Goal: Check status: Check status

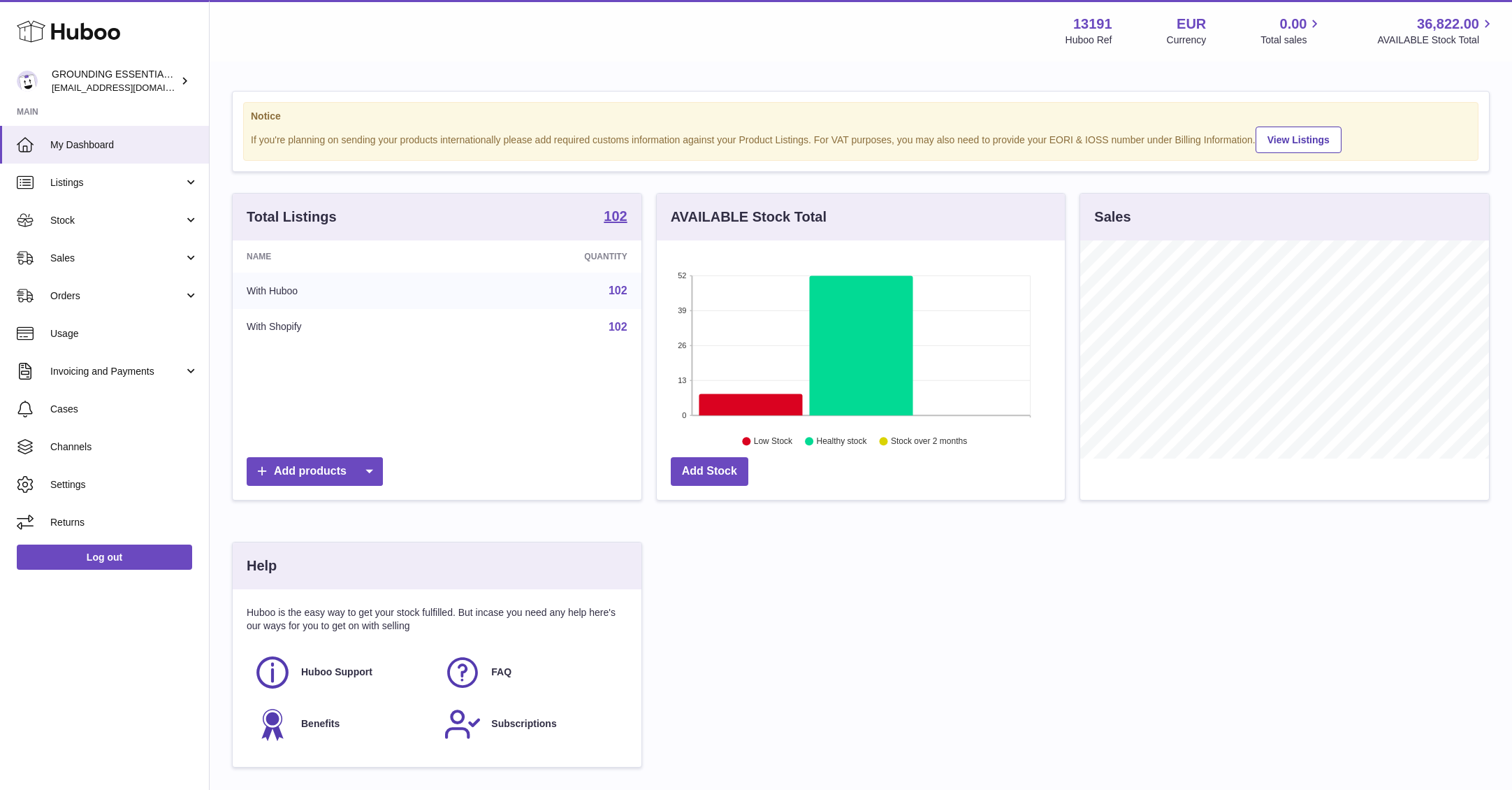
scroll to position [218, 408]
click at [115, 215] on span "Stock" at bounding box center [117, 220] width 133 height 14
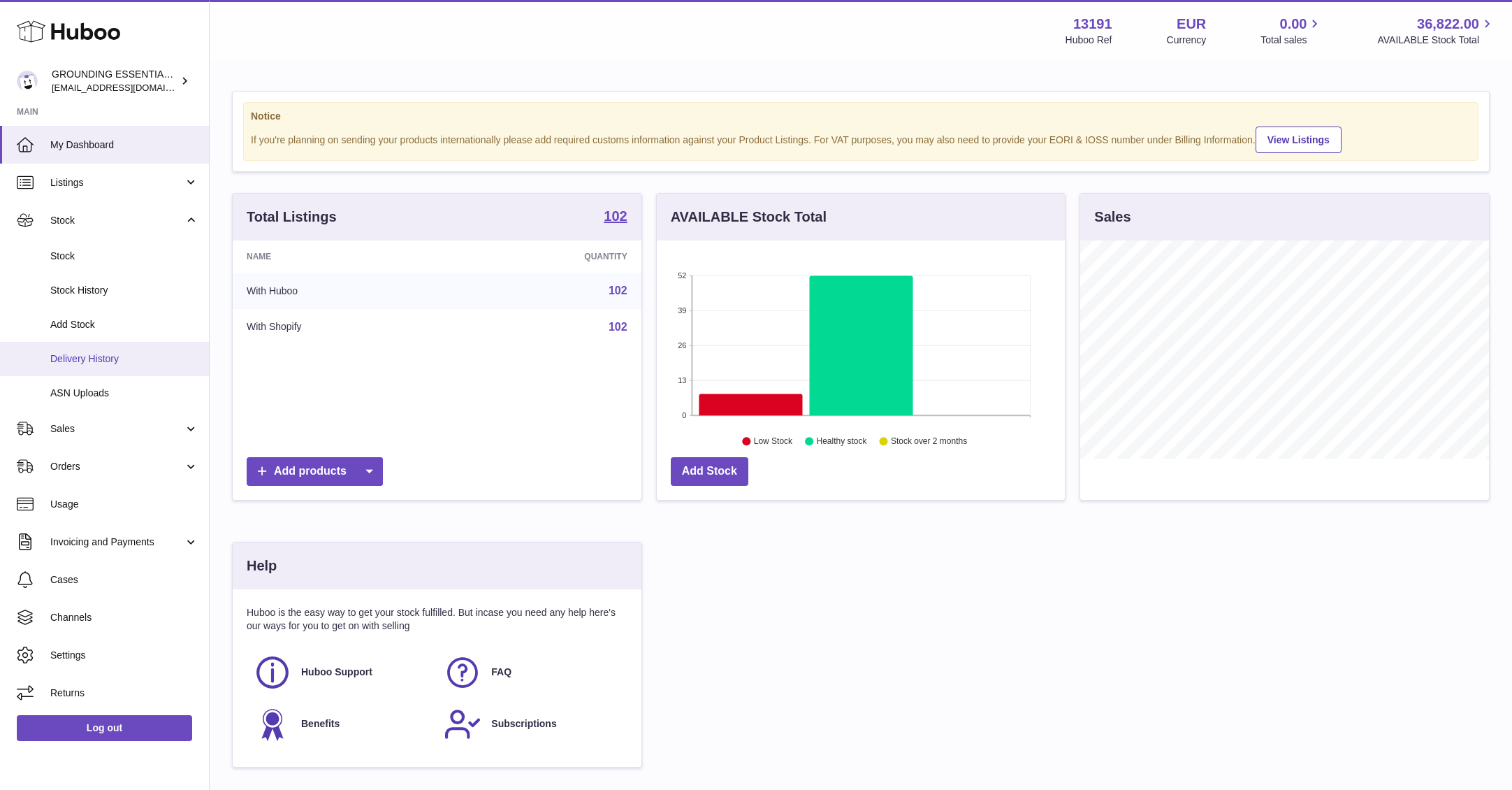
click at [112, 362] on span "Delivery History" at bounding box center [124, 358] width 148 height 14
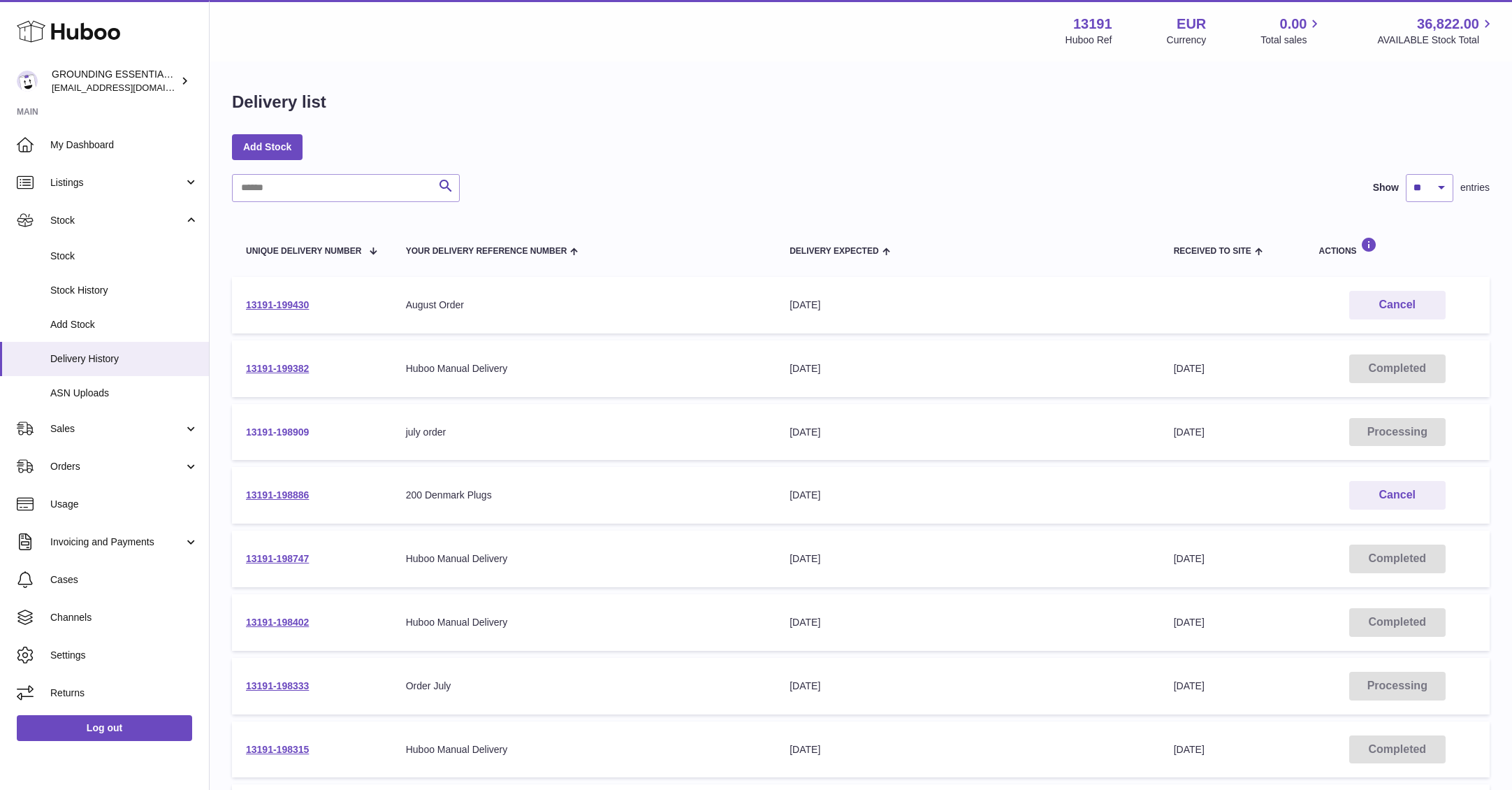
click at [290, 432] on link "13191-198909" at bounding box center [277, 432] width 63 height 11
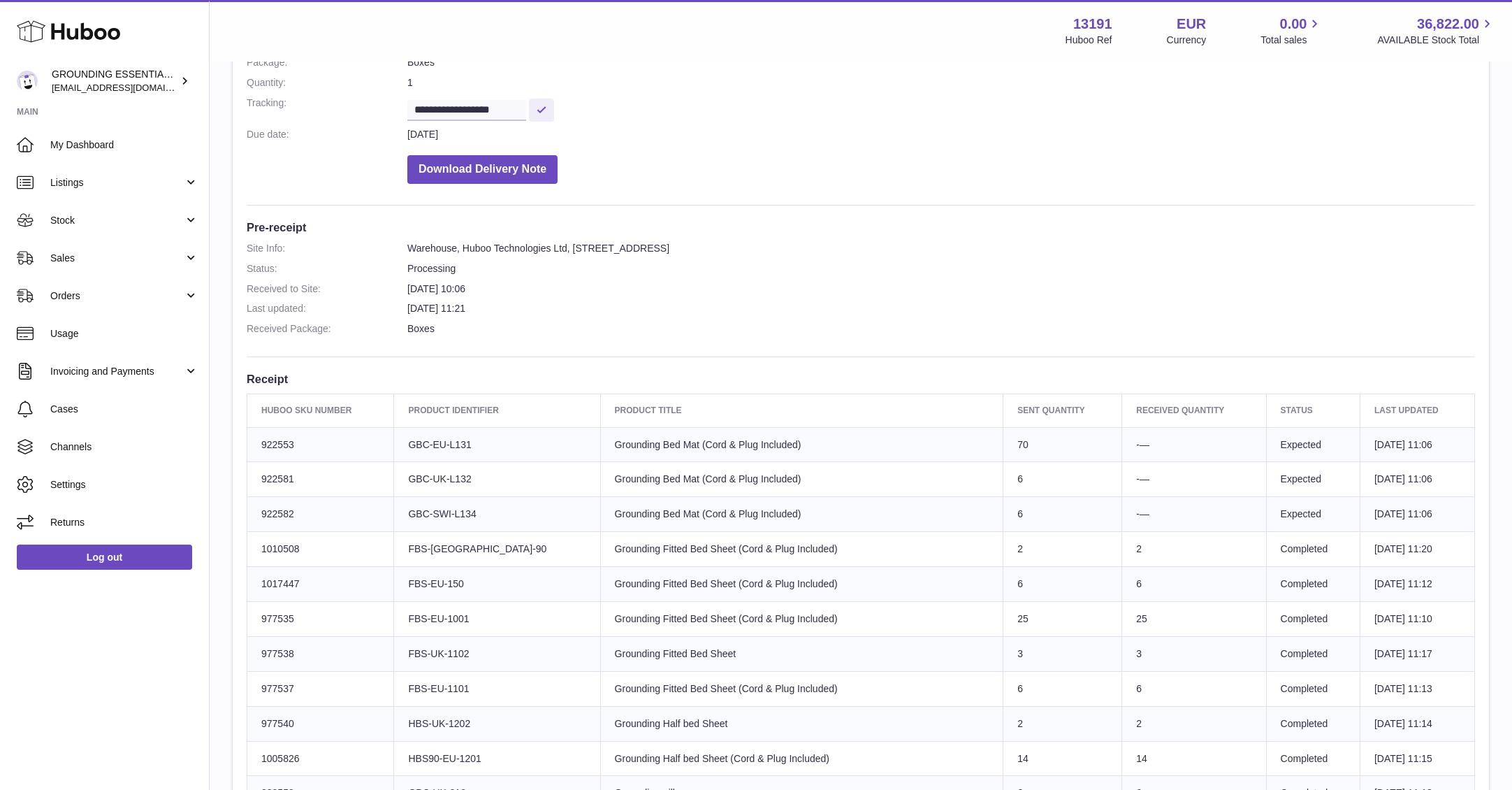
scroll to position [219, 0]
click at [112, 228] on link "Stock" at bounding box center [104, 219] width 209 height 37
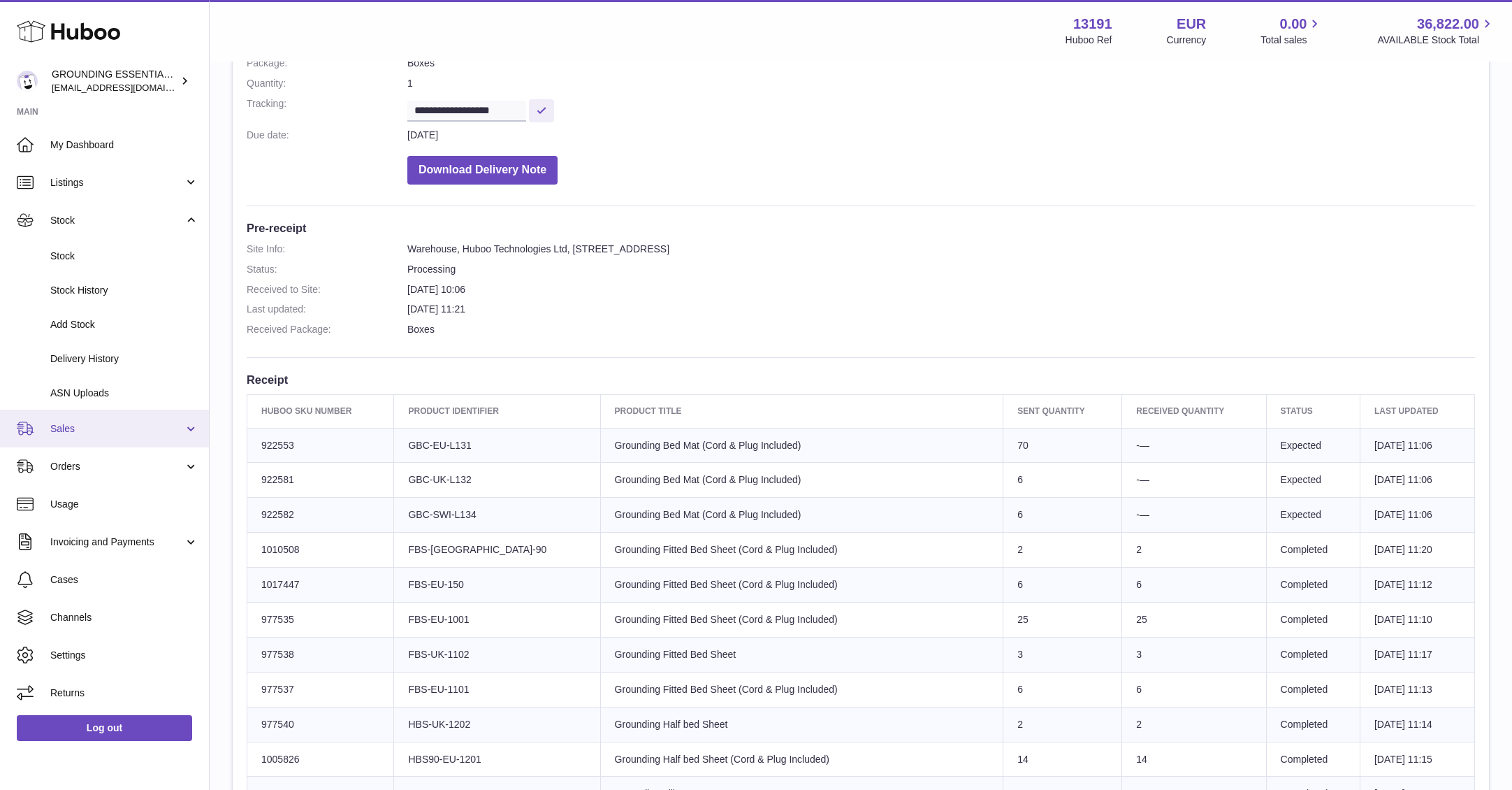
click at [117, 425] on span "Sales" at bounding box center [117, 429] width 133 height 14
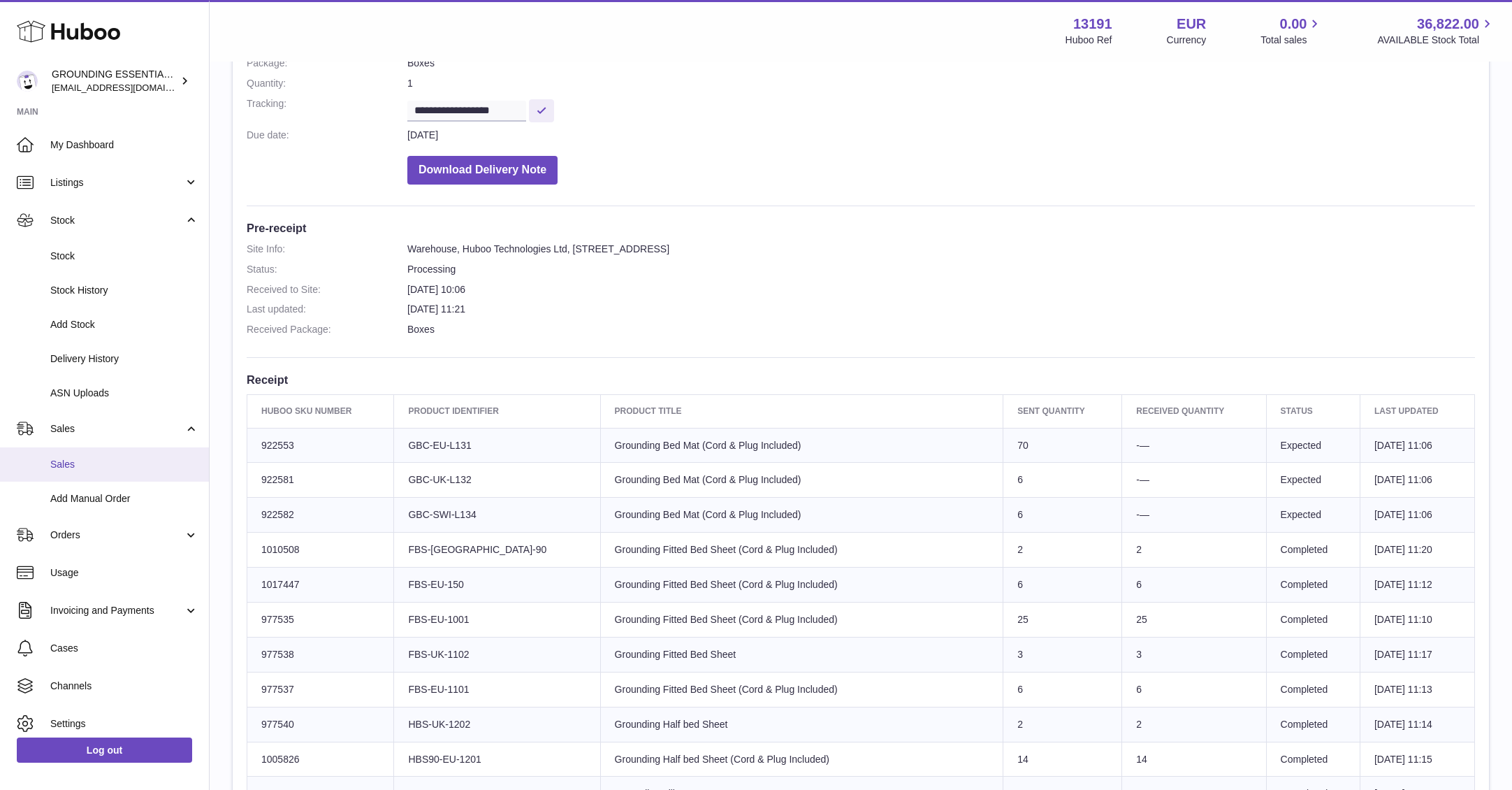
click at [116, 465] on span "Sales" at bounding box center [124, 464] width 148 height 14
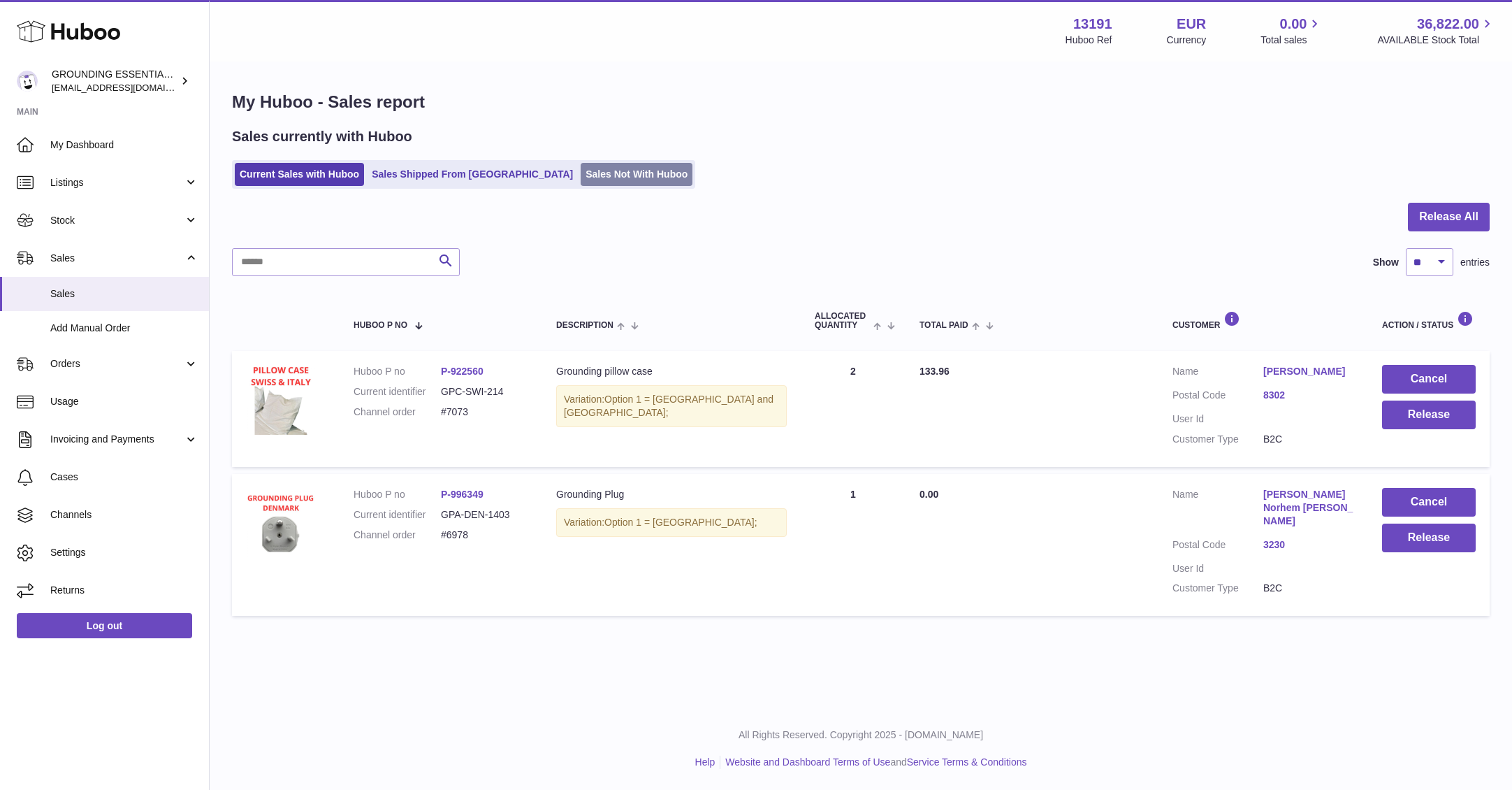
click at [580, 179] on link "Sales Not With Huboo" at bounding box center [636, 174] width 112 height 23
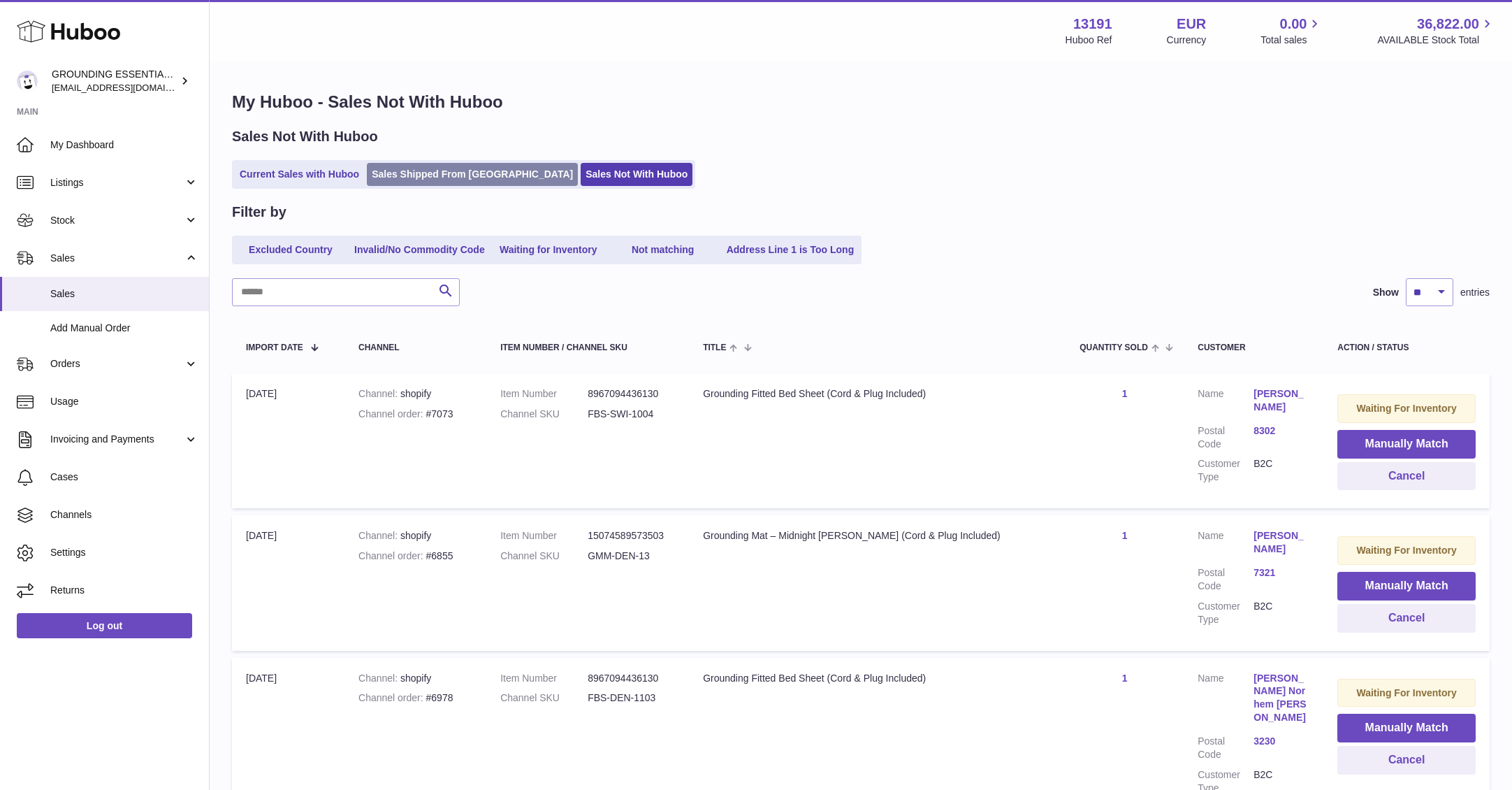
click at [448, 174] on link "Sales Shipped From [GEOGRAPHIC_DATA]" at bounding box center [472, 174] width 211 height 23
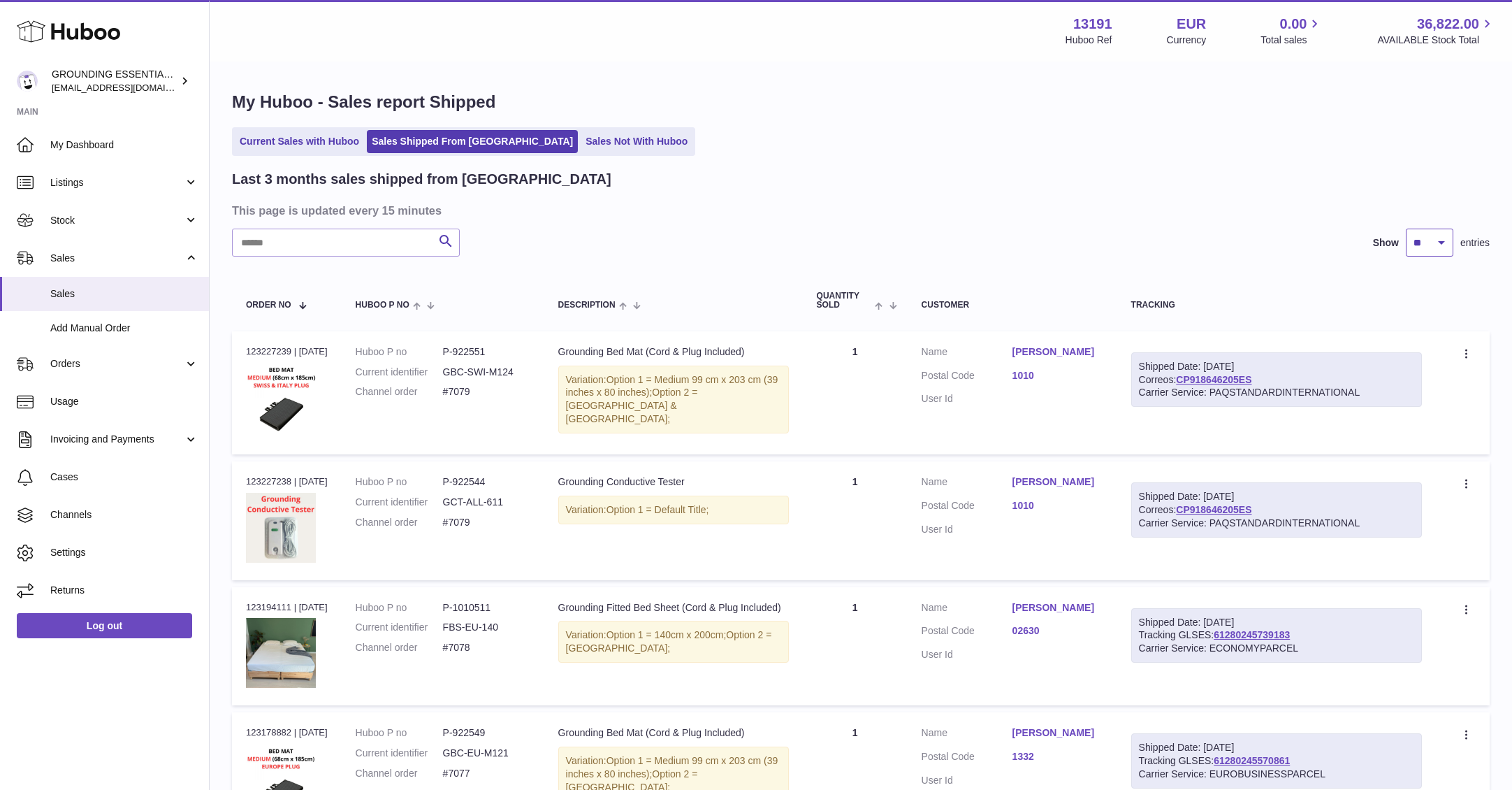
click at [1432, 231] on select "** ** **" at bounding box center [1430, 242] width 48 height 28
select select "**"
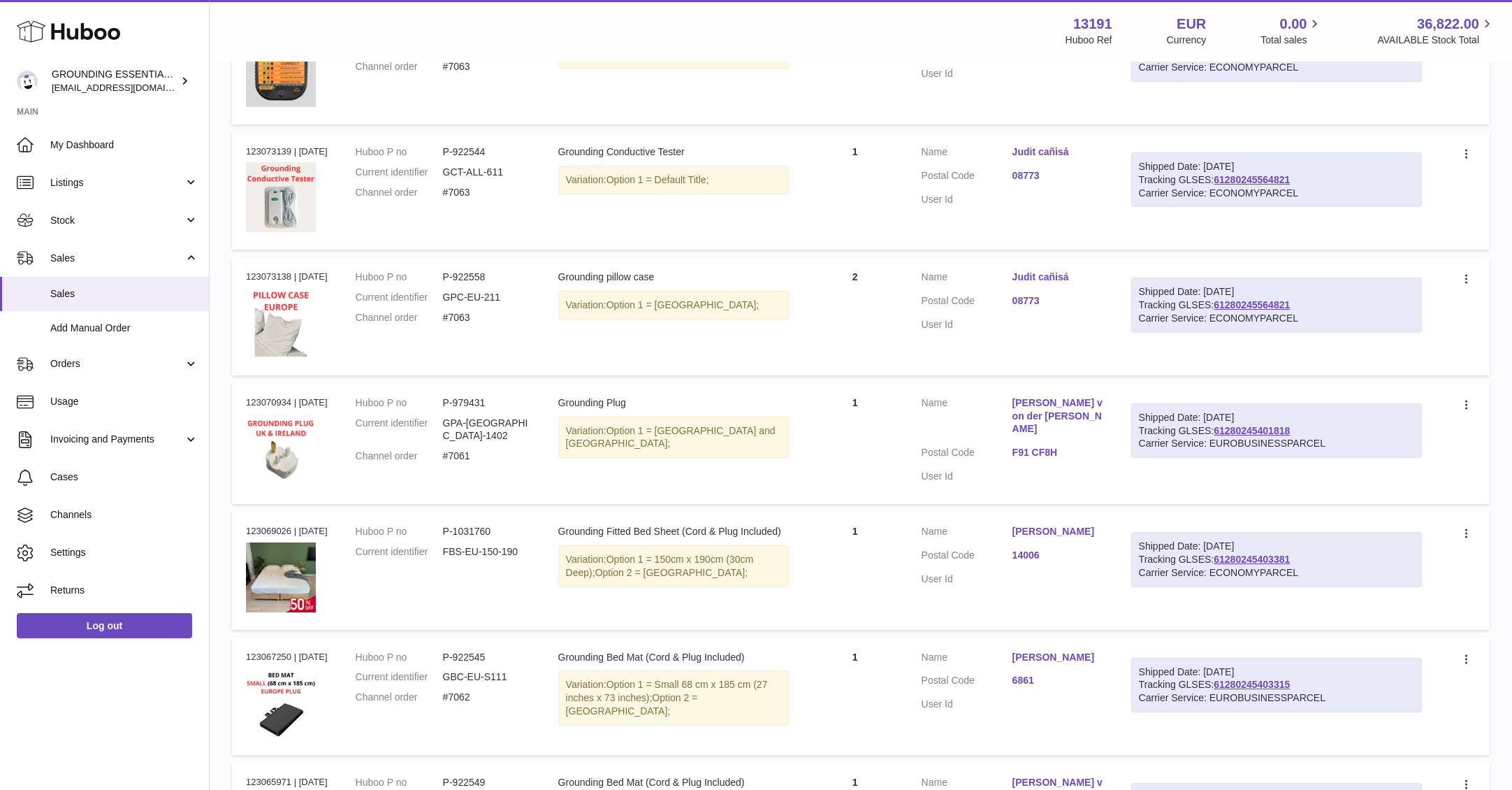
scroll to position [3143, 0]
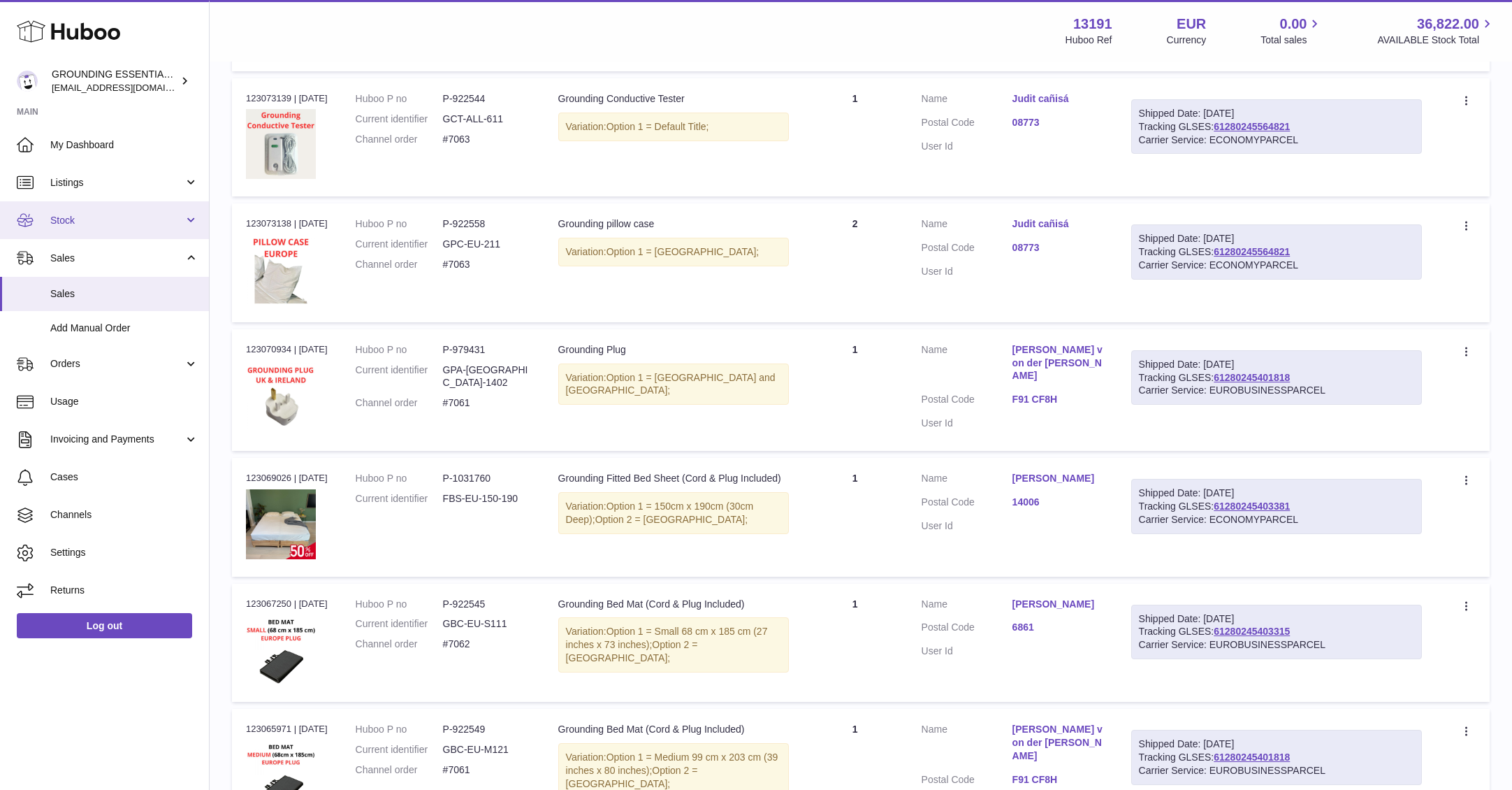
click at [101, 228] on link "Stock" at bounding box center [104, 219] width 209 height 37
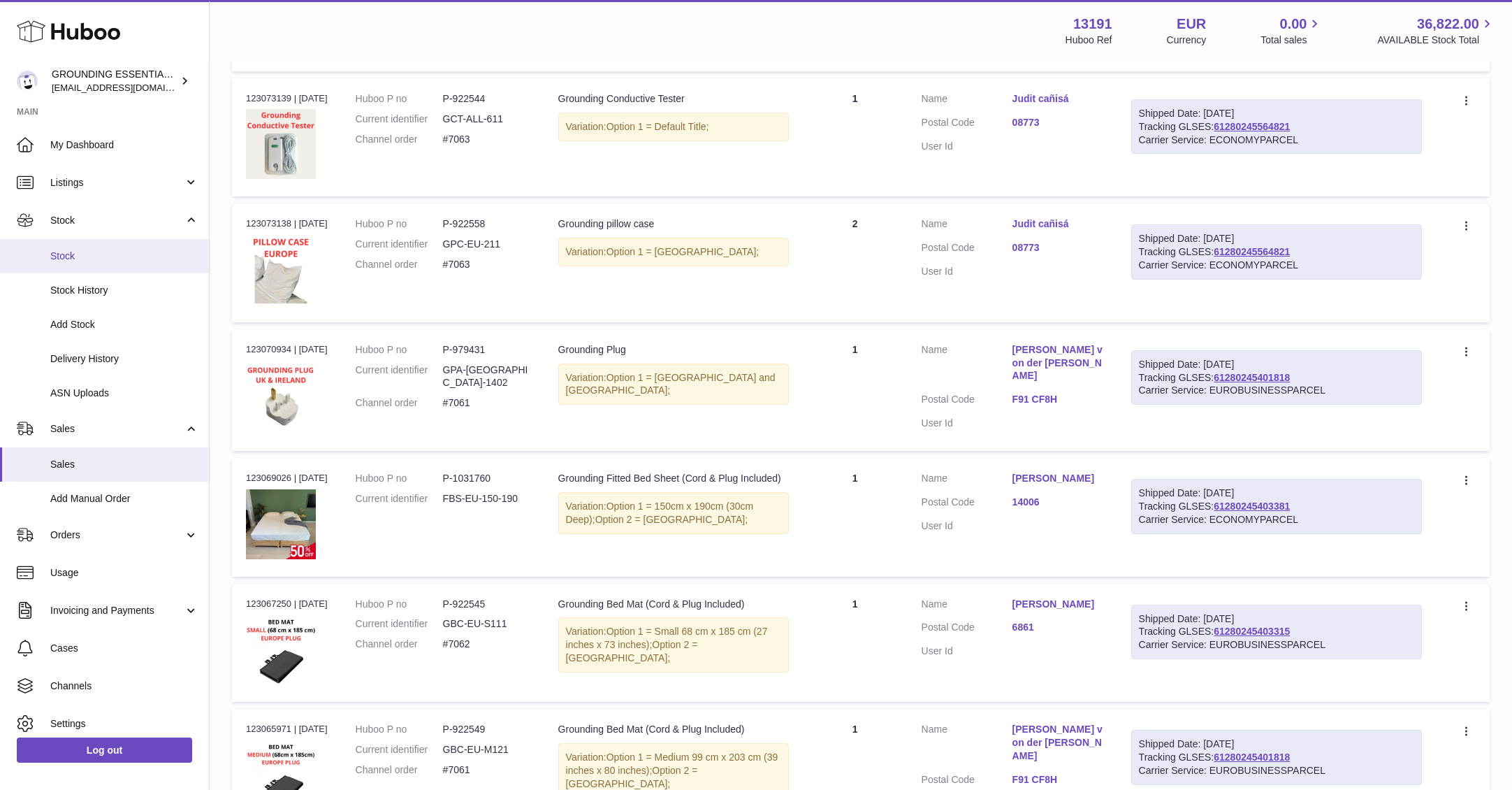
click at [94, 256] on span "Stock" at bounding box center [124, 256] width 148 height 14
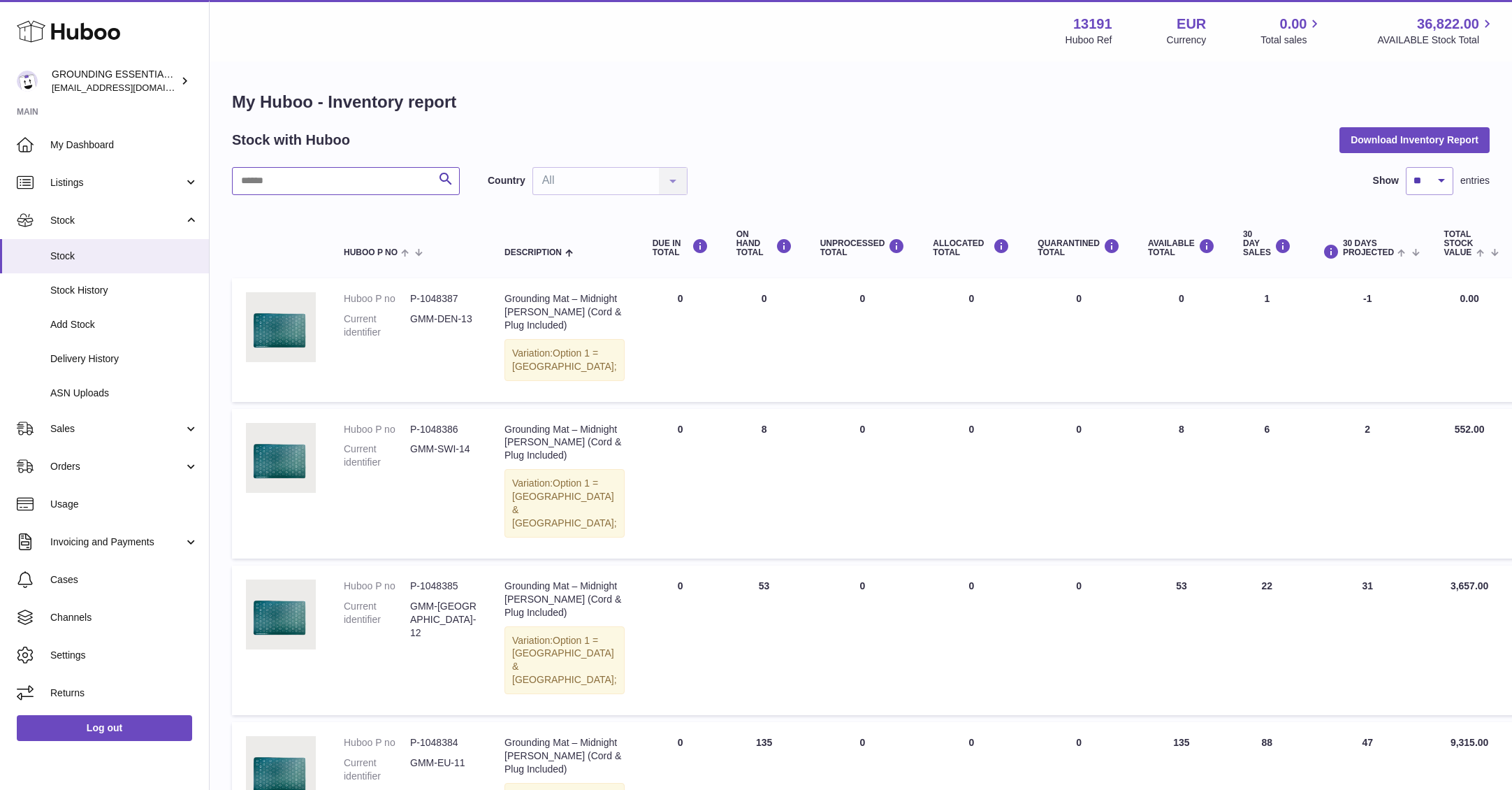
click at [291, 187] on input "text" at bounding box center [346, 181] width 228 height 28
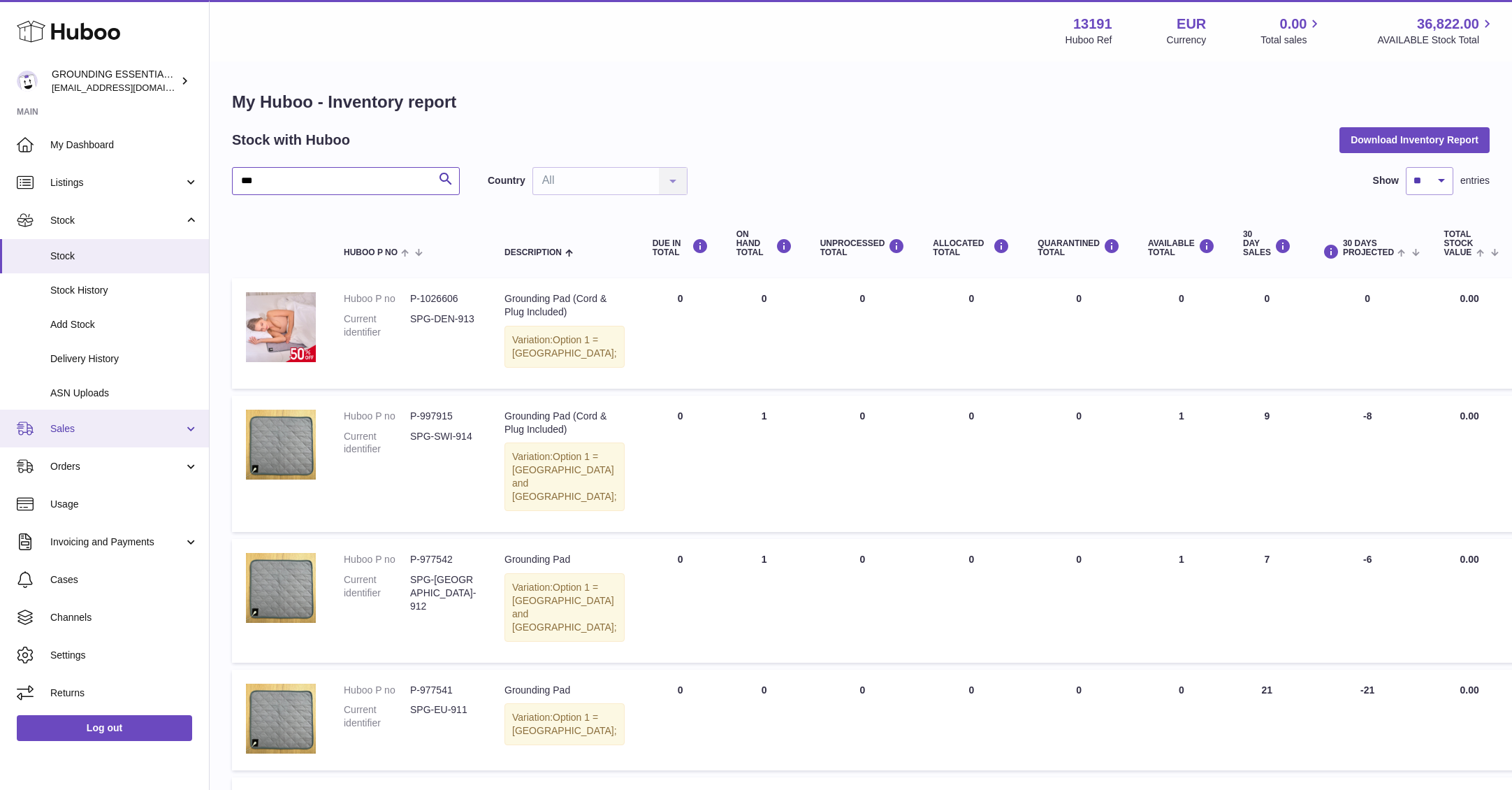
type input "***"
click at [100, 422] on span "Sales" at bounding box center [117, 429] width 133 height 14
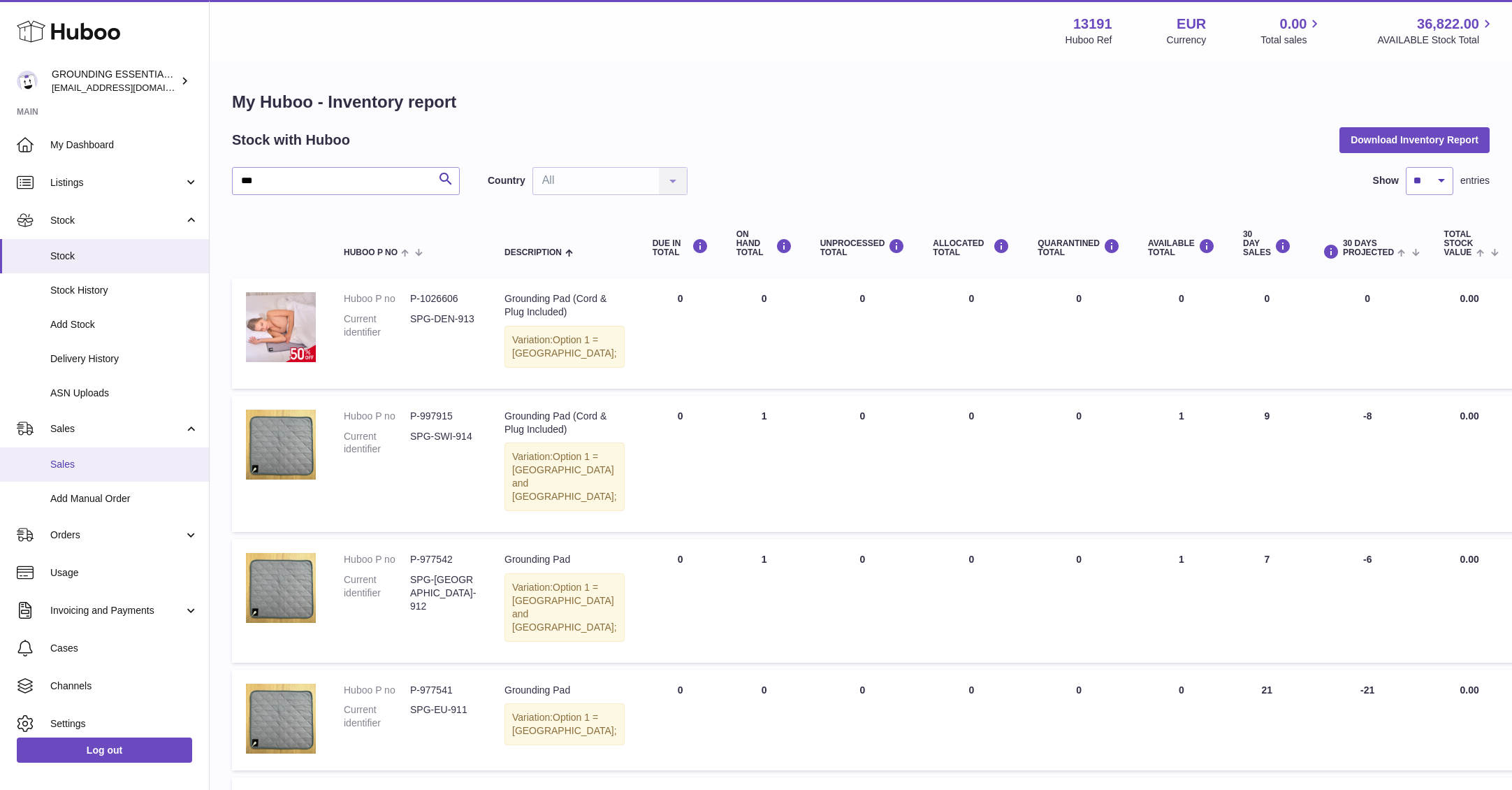
click at [100, 468] on span "Sales" at bounding box center [124, 464] width 148 height 14
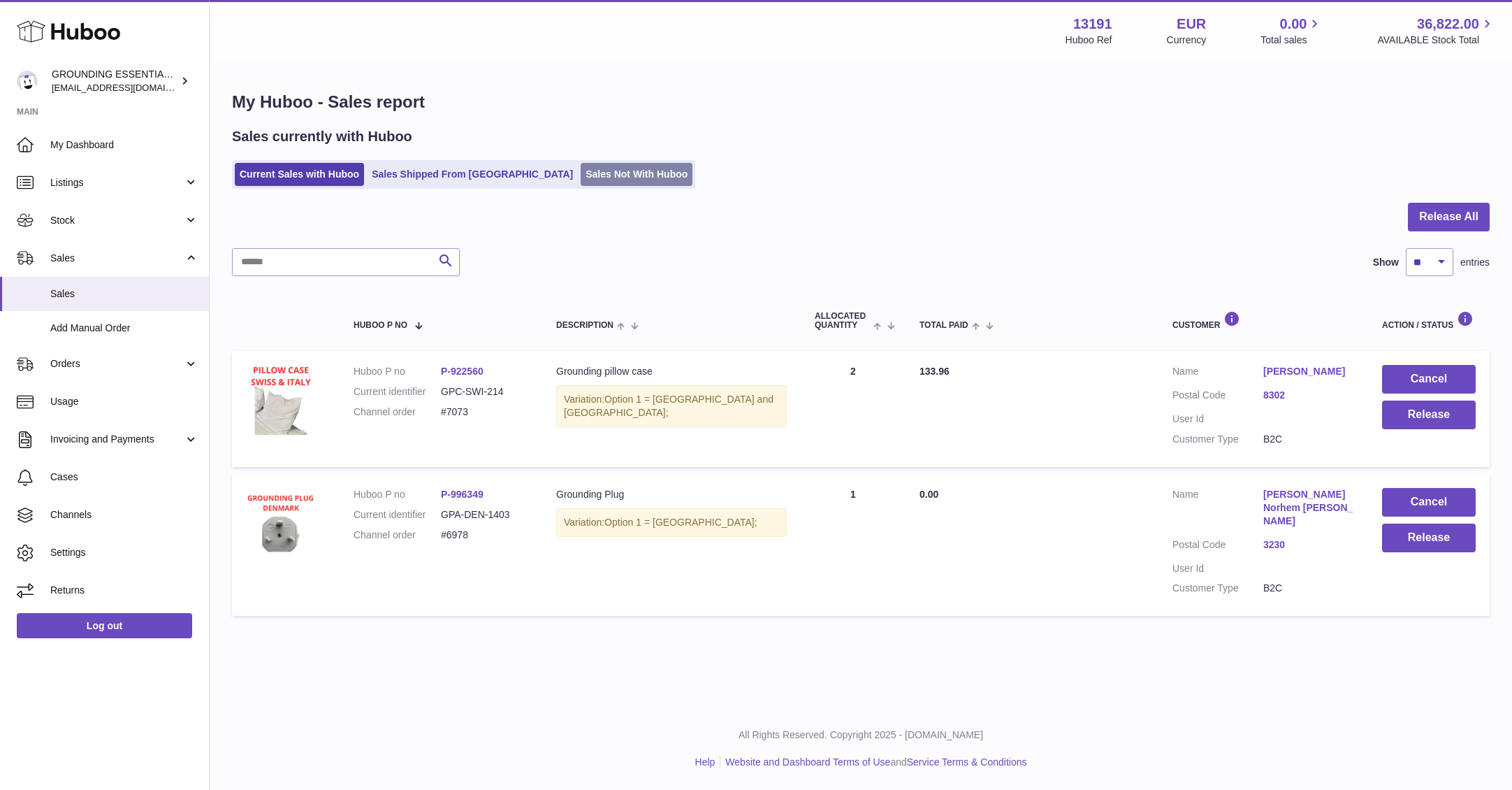
click at [580, 176] on link "Sales Not With Huboo" at bounding box center [636, 174] width 112 height 23
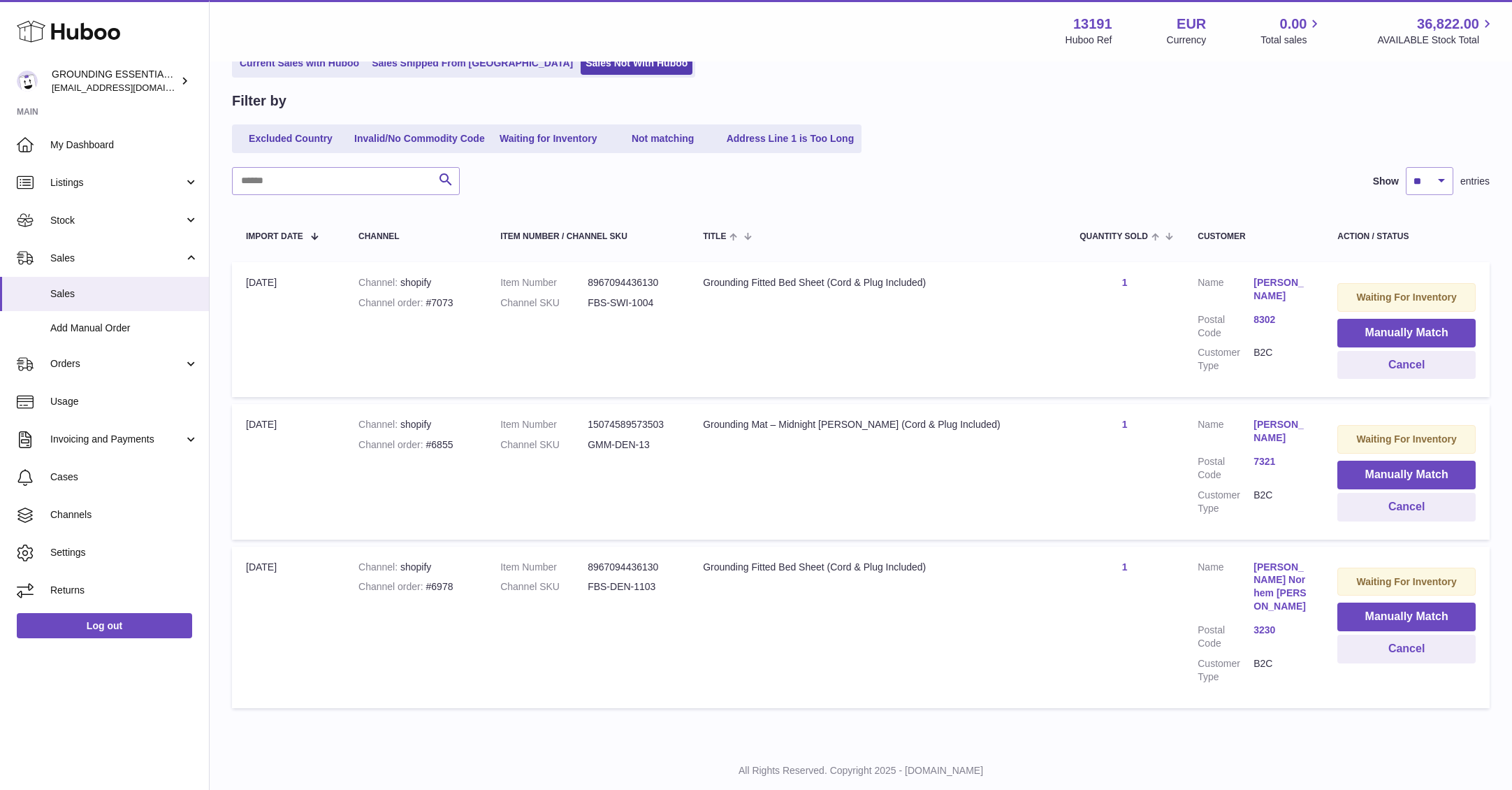
scroll to position [106, 0]
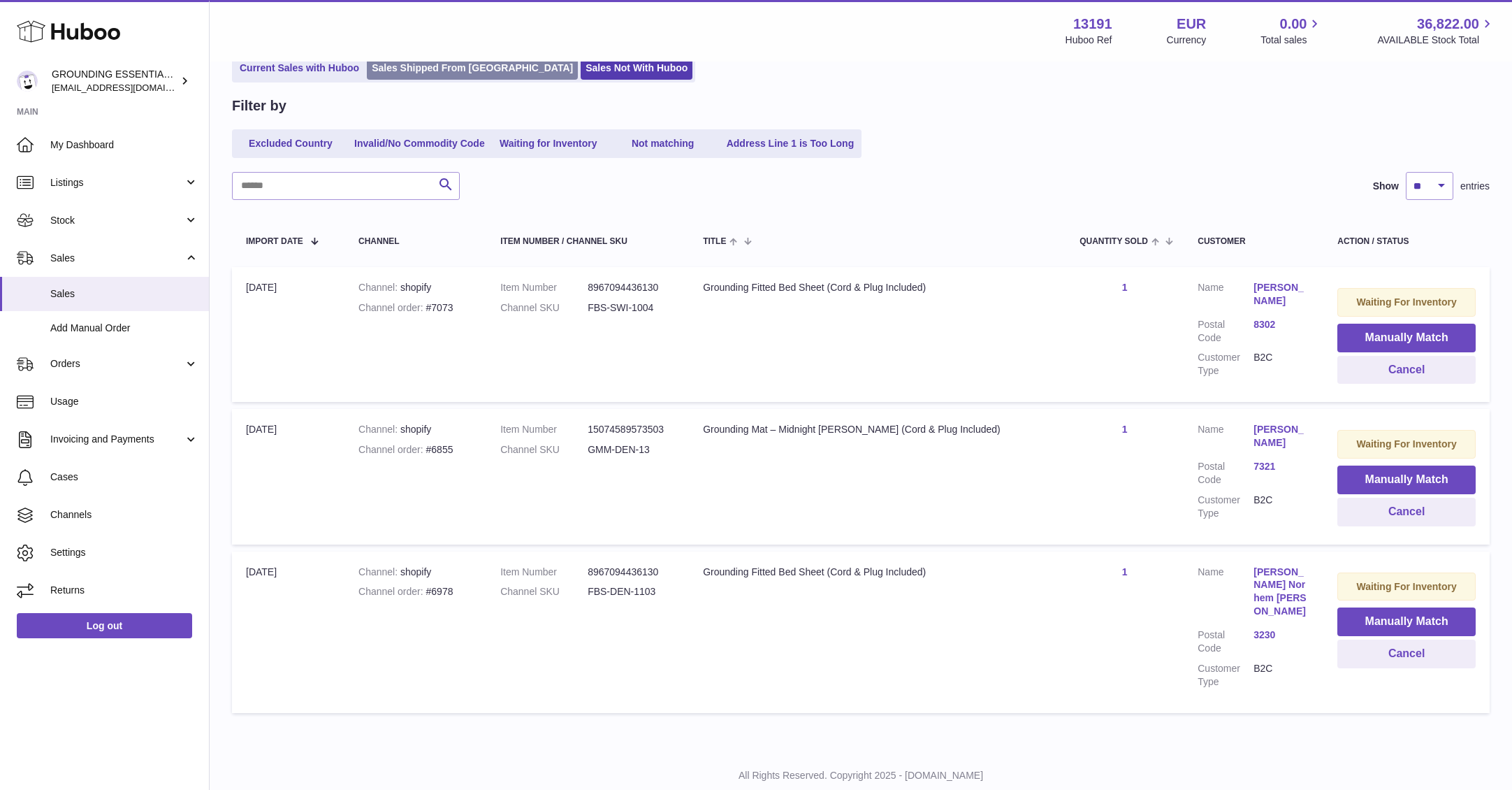
click at [443, 69] on link "Sales Shipped From [GEOGRAPHIC_DATA]" at bounding box center [472, 68] width 211 height 23
